Goal: Task Accomplishment & Management: Use online tool/utility

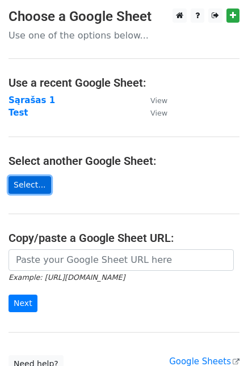
click at [29, 188] on link "Select..." at bounding box center [30, 185] width 43 height 18
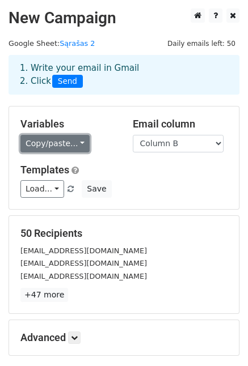
click at [76, 143] on link "Copy/paste..." at bounding box center [54, 144] width 69 height 18
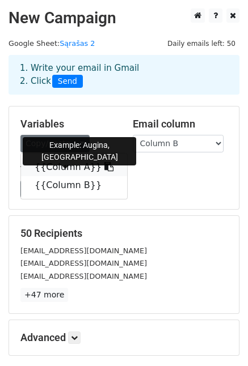
click at [104, 167] on icon at bounding box center [108, 166] width 9 height 9
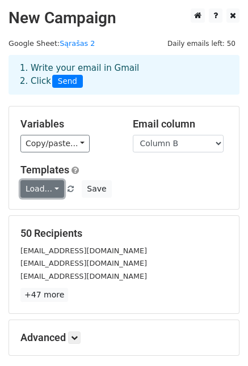
click at [50, 191] on link "Load..." at bounding box center [42, 189] width 44 height 18
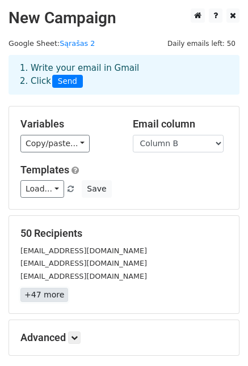
click at [52, 297] on link "+47 more" at bounding box center [44, 295] width 48 height 14
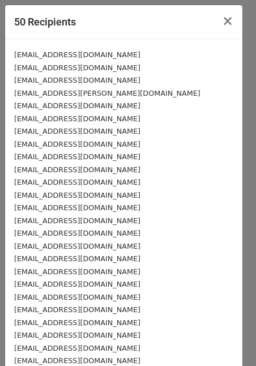
click at [64, 56] on small "[EMAIL_ADDRESS][DOMAIN_NAME]" at bounding box center [77, 54] width 127 height 9
drag, startPoint x: 64, startPoint y: 56, endPoint x: 11, endPoint y: 59, distance: 52.3
click at [11, 59] on div "[EMAIL_ADDRESS][DOMAIN_NAME] [EMAIL_ADDRESS][DOMAIN_NAME] [EMAIL_ADDRESS][DOMAI…" at bounding box center [124, 367] width 238 height 656
click at [172, 125] on div "[EMAIL_ADDRESS][DOMAIN_NAME]" at bounding box center [124, 131] width 220 height 13
click at [222, 27] on span "×" at bounding box center [227, 21] width 11 height 16
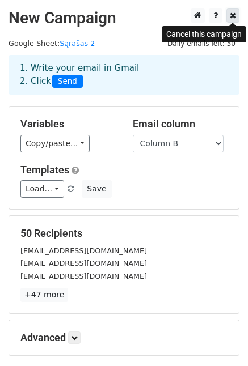
click at [234, 18] on icon at bounding box center [233, 15] width 6 height 8
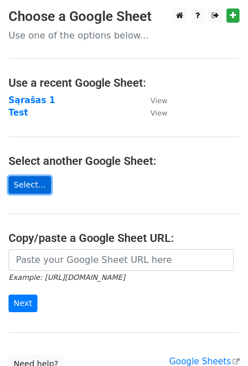
click at [31, 184] on link "Select..." at bounding box center [30, 185] width 43 height 18
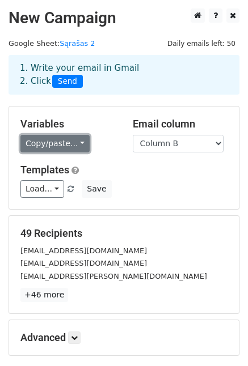
click at [76, 146] on link "Copy/paste..." at bounding box center [54, 144] width 69 height 18
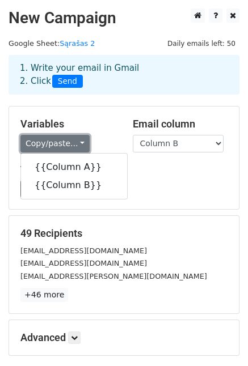
click at [76, 145] on link "Copy/paste..." at bounding box center [54, 144] width 69 height 18
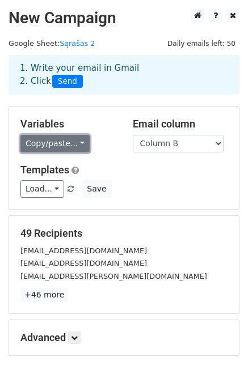
click at [76, 145] on link "Copy/paste..." at bounding box center [54, 144] width 69 height 18
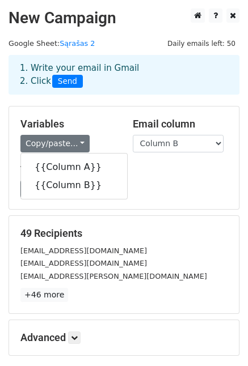
drag, startPoint x: 76, startPoint y: 145, endPoint x: 95, endPoint y: 138, distance: 20.5
click at [95, 138] on div "Copy/paste... {{Column A}} {{Column B}}" at bounding box center [67, 144] width 95 height 18
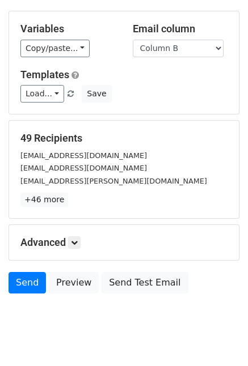
scroll to position [118, 0]
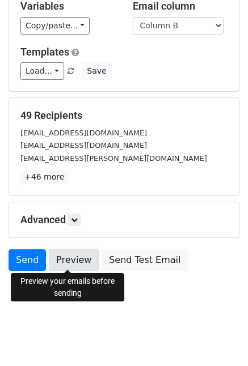
click at [73, 260] on link "Preview" at bounding box center [74, 261] width 50 height 22
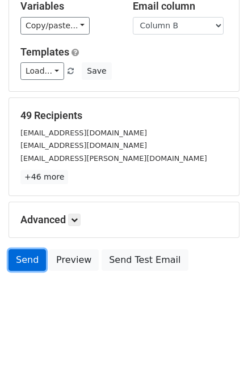
click at [24, 254] on link "Send" at bounding box center [27, 261] width 37 height 22
